Goal: Communication & Community: Answer question/provide support

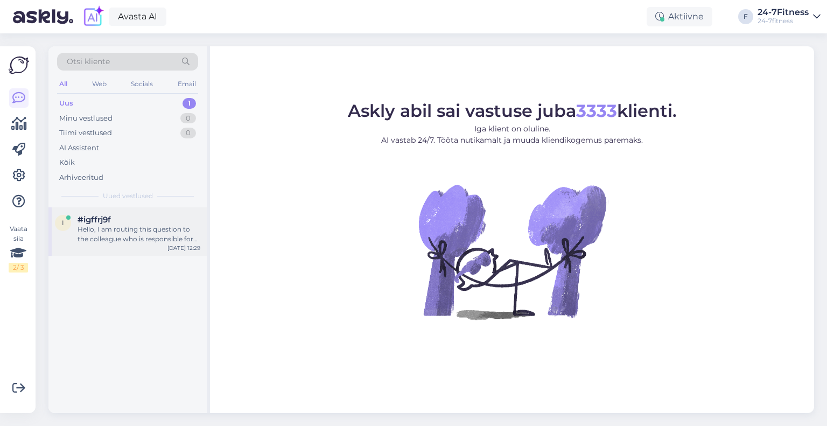
click at [120, 243] on div "Hello, I am routing this question to the colleague who is responsible for this …" at bounding box center [139, 234] width 123 height 19
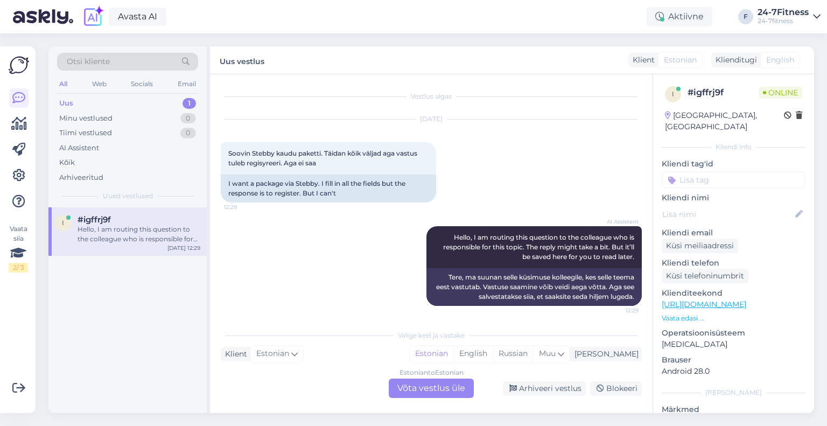
scroll to position [3, 0]
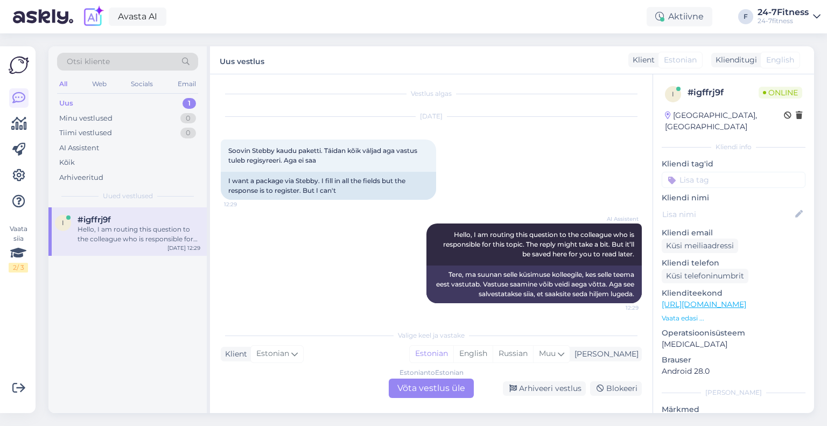
click at [432, 390] on div "Estonian to Estonian Võta vestlus üle" at bounding box center [431, 388] width 85 height 19
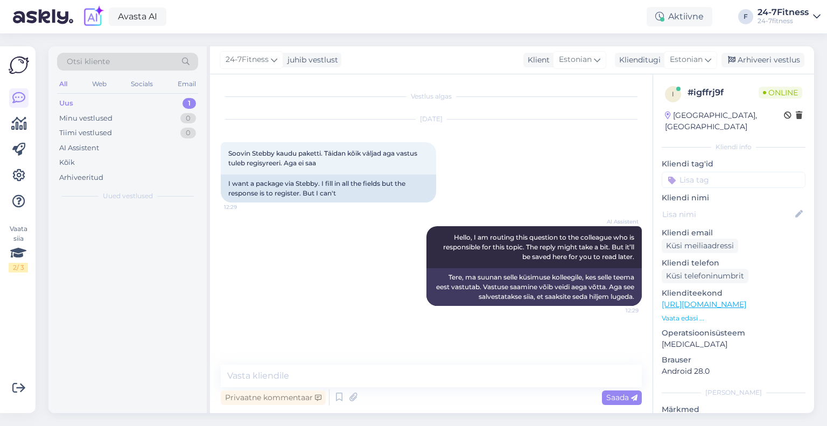
scroll to position [0, 0]
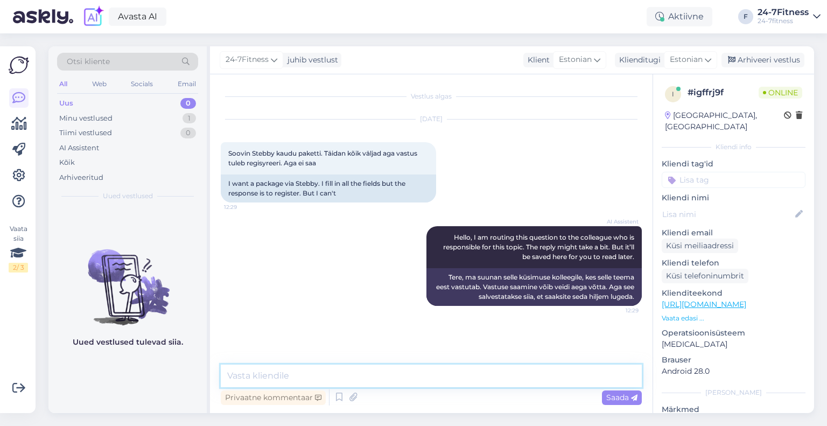
click at [361, 378] on textarea at bounding box center [431, 376] width 421 height 23
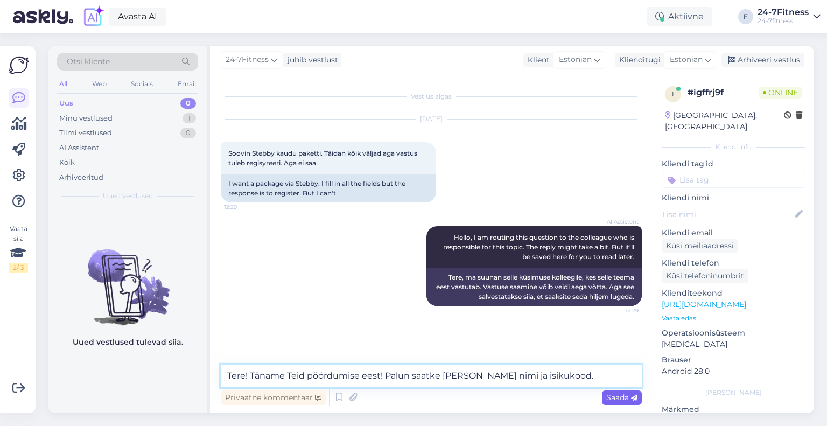
type textarea "Tere! Täname Teid pöördumise eest! Palun saatke [PERSON_NAME] nimi ja isikukood."
click at [617, 400] on span "Saada" at bounding box center [622, 398] width 31 height 10
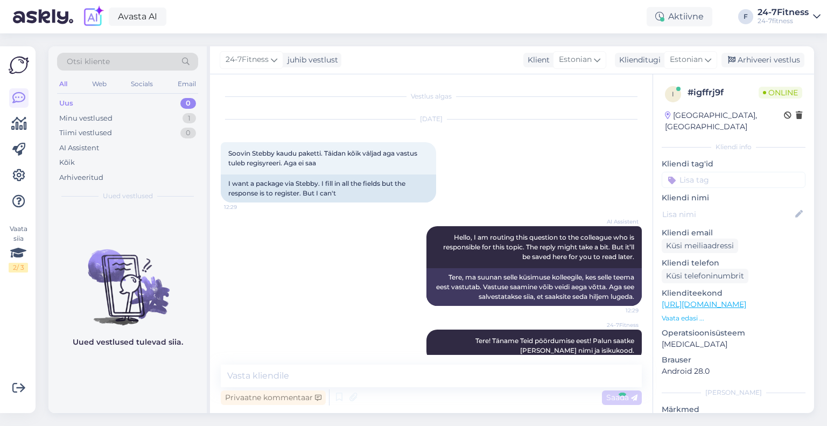
scroll to position [18, 0]
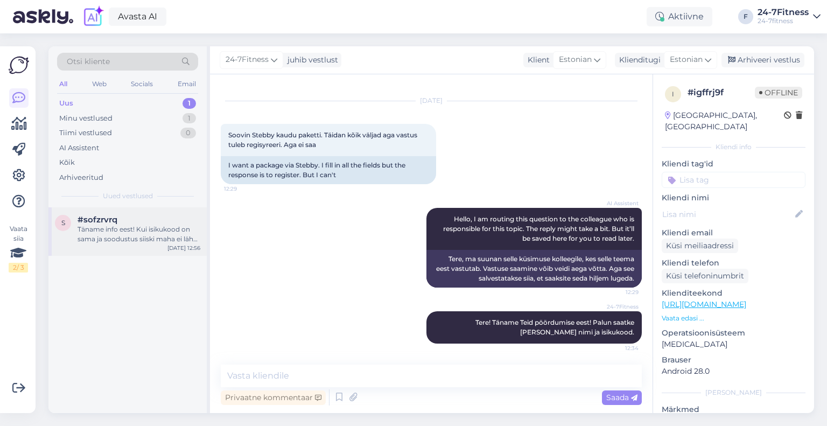
click at [138, 234] on div "Täname info eest! Kui isikukood on sama ja soodustus siiski maha ei lähe, siis …" at bounding box center [139, 234] width 123 height 19
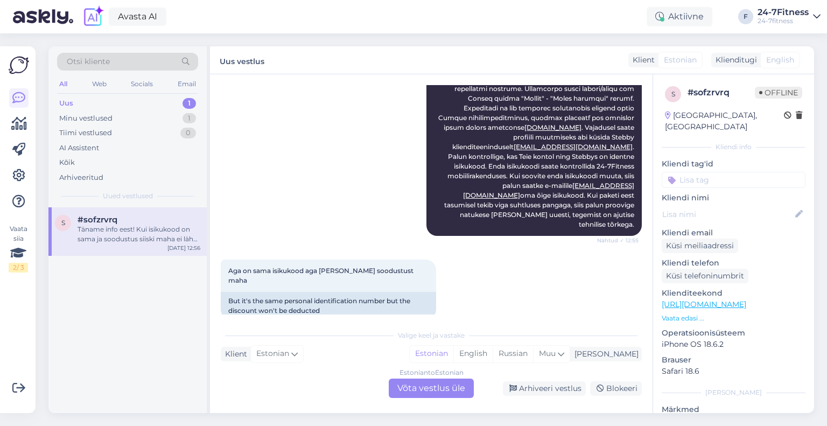
scroll to position [377, 0]
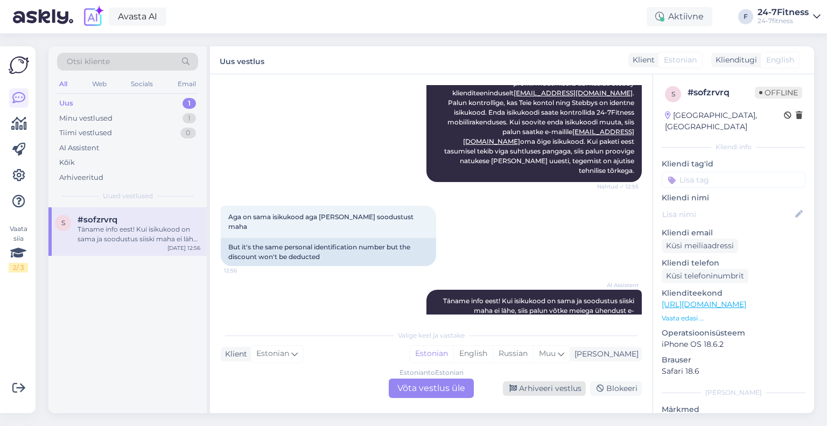
click at [534, 390] on div "Arhiveeri vestlus" at bounding box center [544, 388] width 83 height 15
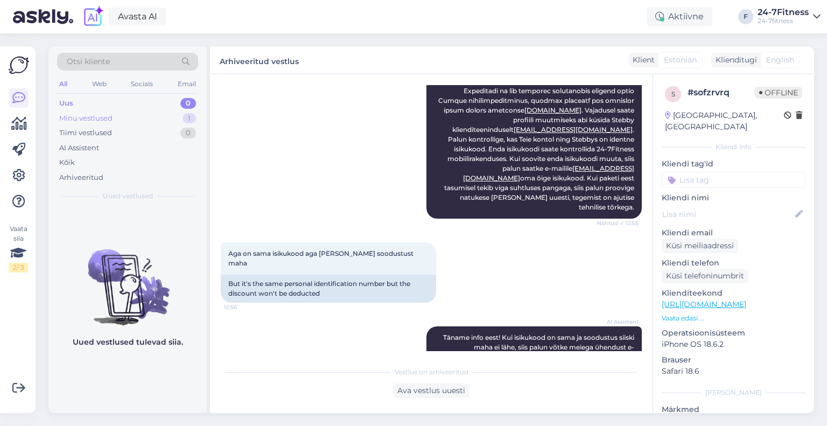
click at [101, 122] on div "Minu vestlused" at bounding box center [85, 118] width 53 height 11
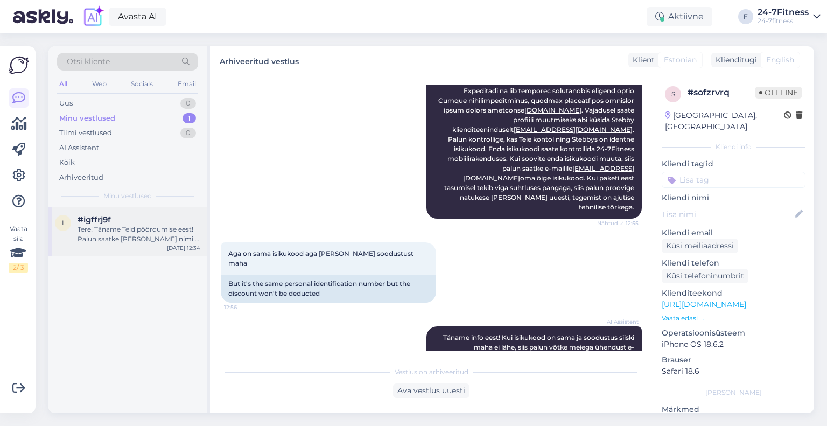
click at [117, 243] on div "Tere! Täname Teid pöördumise eest! Palun saatke [PERSON_NAME] nimi ja isikukood." at bounding box center [139, 234] width 123 height 19
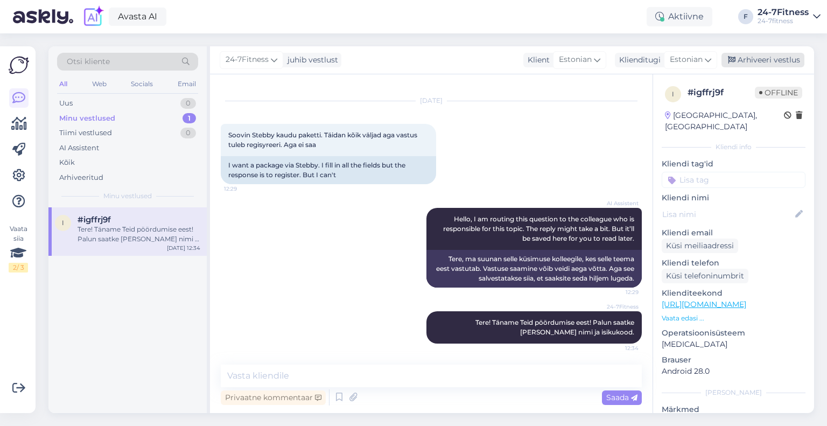
click at [763, 56] on div "Arhiveeri vestlus" at bounding box center [763, 60] width 83 height 15
